Goal: Task Accomplishment & Management: Manage account settings

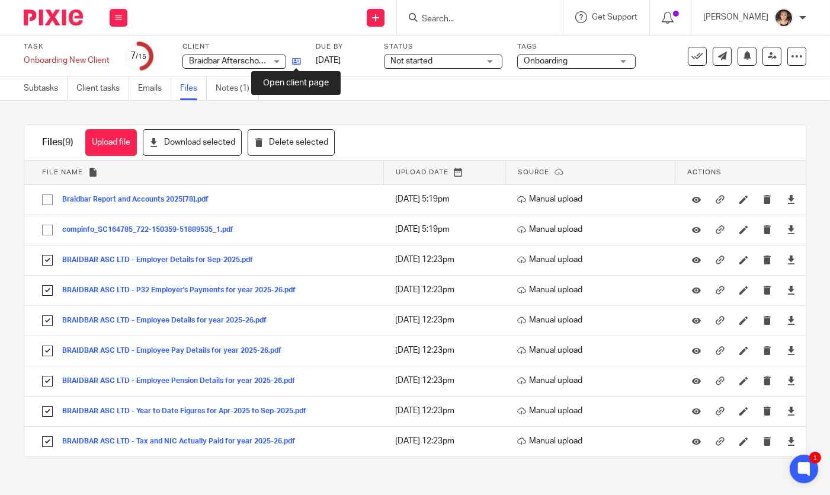
click at [297, 59] on icon at bounding box center [296, 61] width 9 height 9
click at [489, 18] on input "Search" at bounding box center [474, 19] width 107 height 11
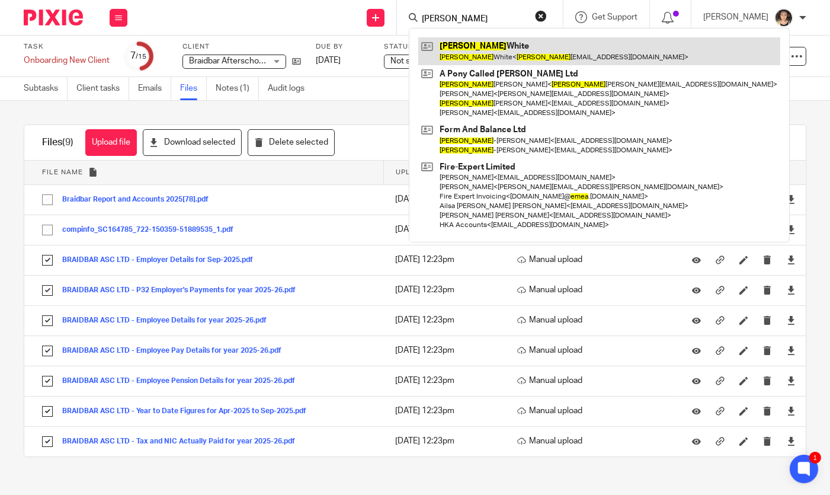
type input "[PERSON_NAME]"
click at [505, 45] on link at bounding box center [599, 50] width 362 height 27
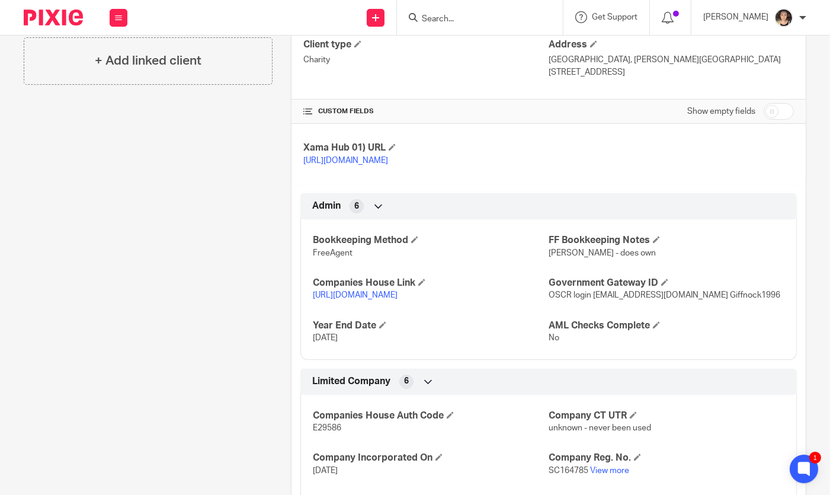
scroll to position [321, 0]
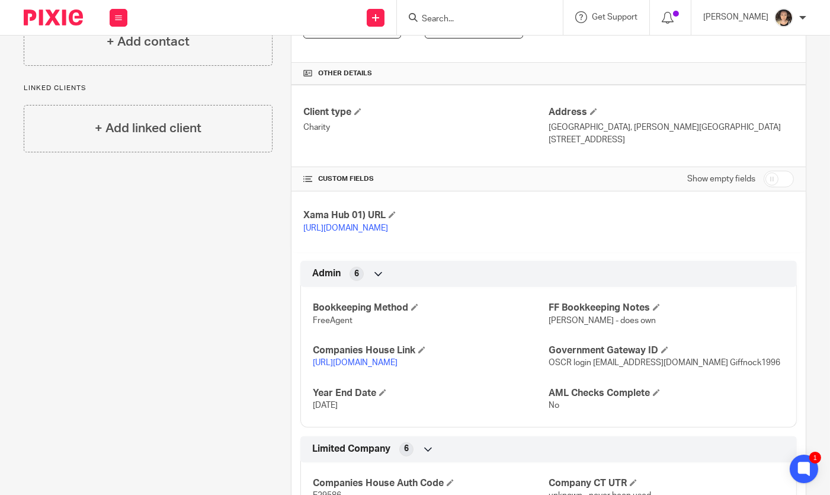
click at [784, 172] on input "checkbox" at bounding box center [778, 179] width 30 height 17
checkbox input "true"
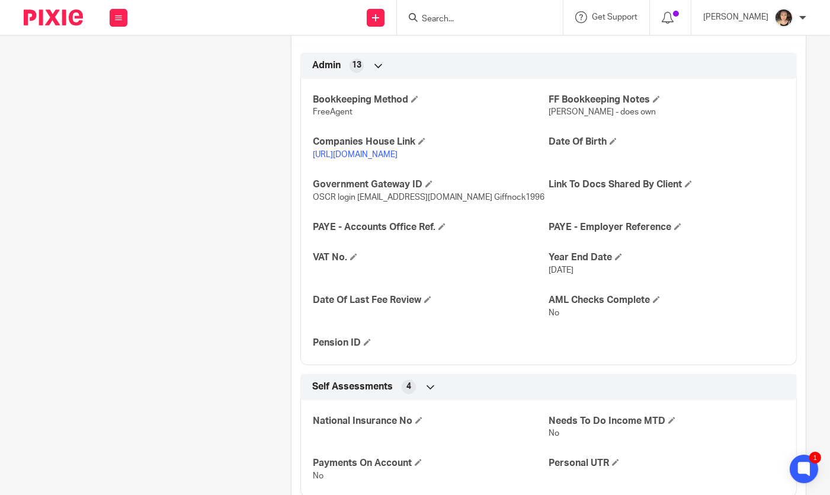
scroll to position [559, 0]
click at [687, 188] on span at bounding box center [688, 184] width 7 height 7
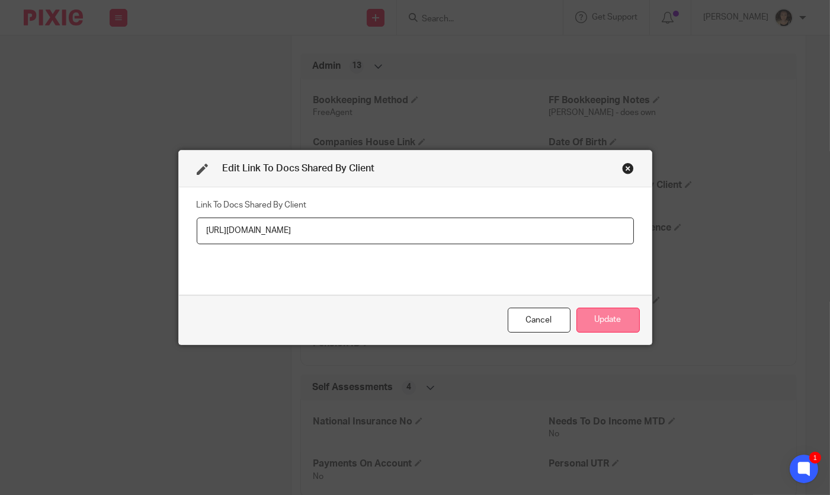
type input "[URL][DOMAIN_NAME]"
click at [602, 323] on button "Update" at bounding box center [607, 319] width 63 height 25
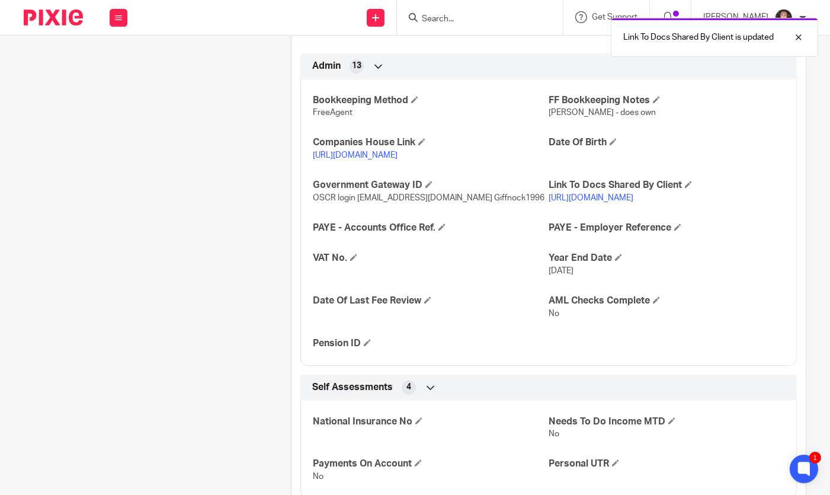
scroll to position [0, 0]
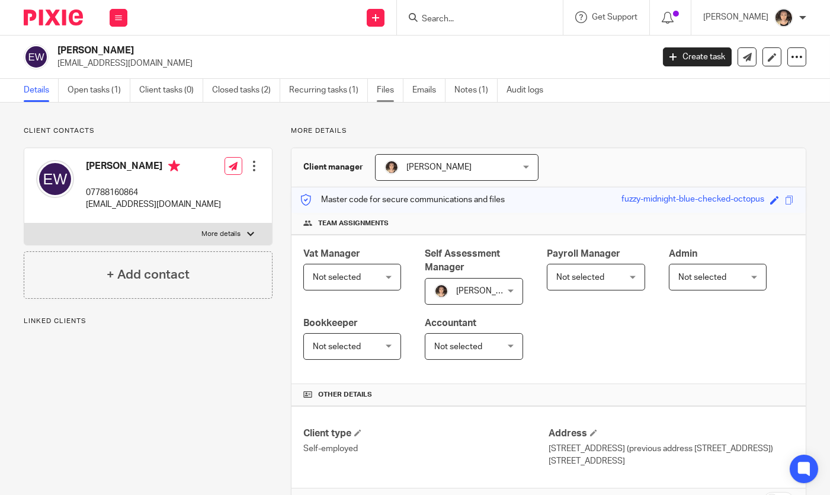
click at [393, 93] on link "Files" at bounding box center [390, 90] width 27 height 23
